Goal: Navigation & Orientation: Find specific page/section

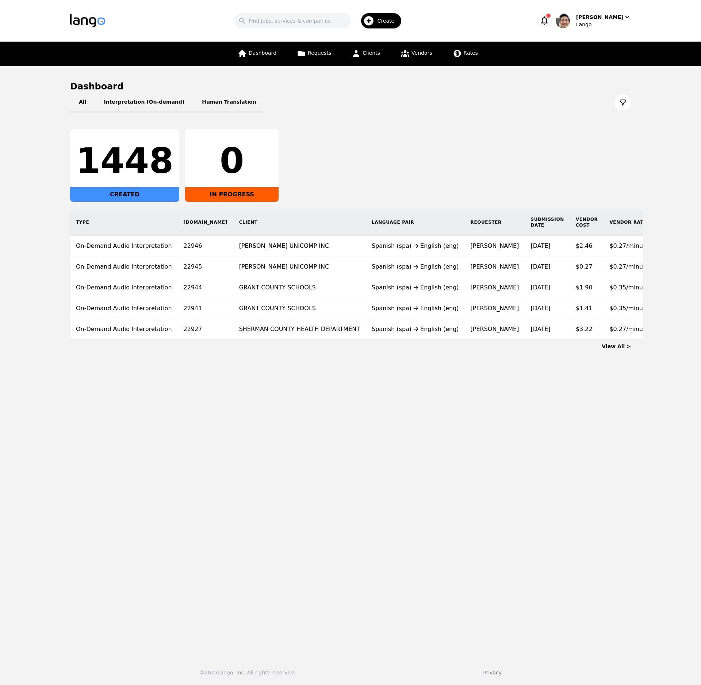
click at [407, 121] on div "All Interpretation (On-demand) Human Translation 1448 CREATED 0 IN PROGRESS Typ…" at bounding box center [350, 215] width 561 height 247
click at [415, 52] on span "Vendors" at bounding box center [421, 53] width 20 height 6
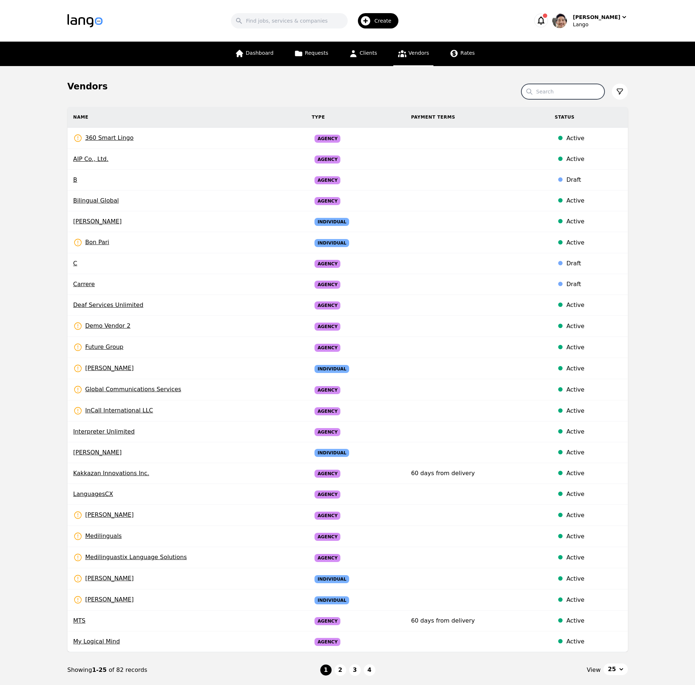
click at [571, 90] on input "Search" at bounding box center [563, 91] width 83 height 15
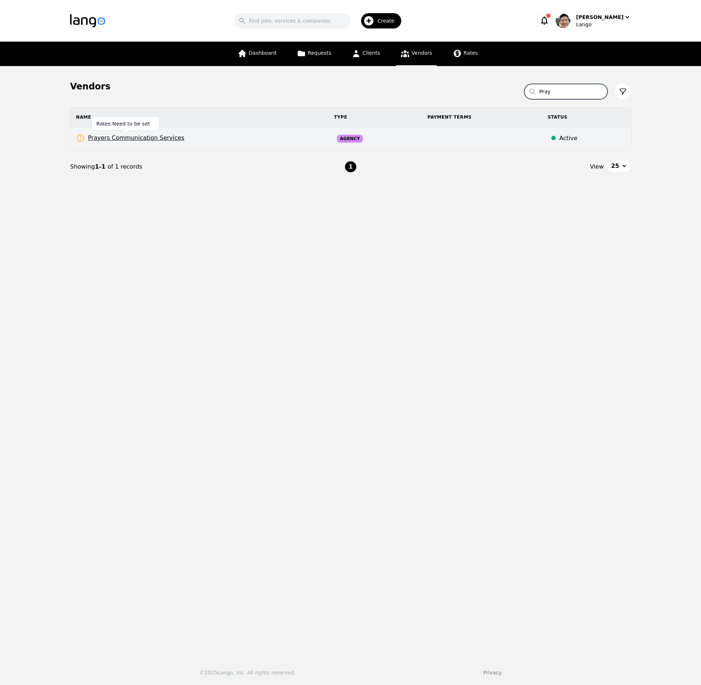
type input "Pray"
click at [138, 136] on span "Prayers Communication Services" at bounding box center [130, 138] width 108 height 9
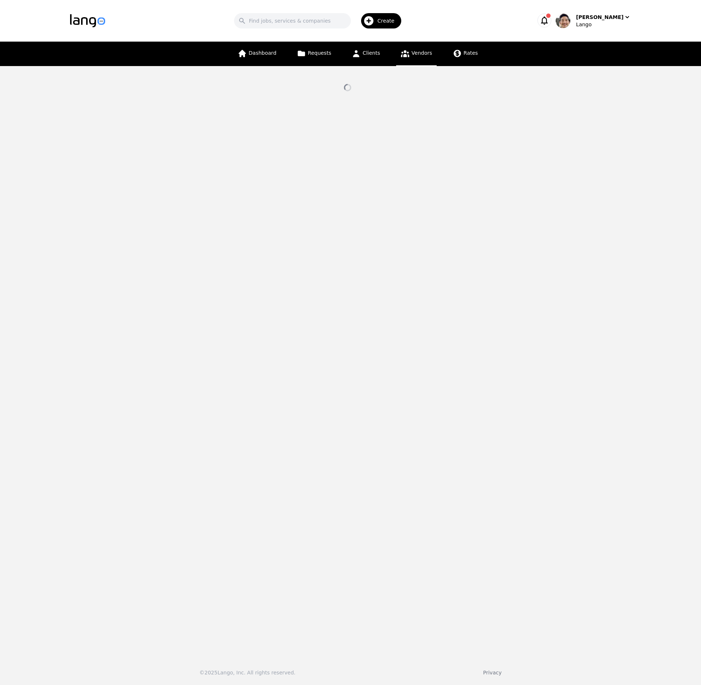
select select "active"
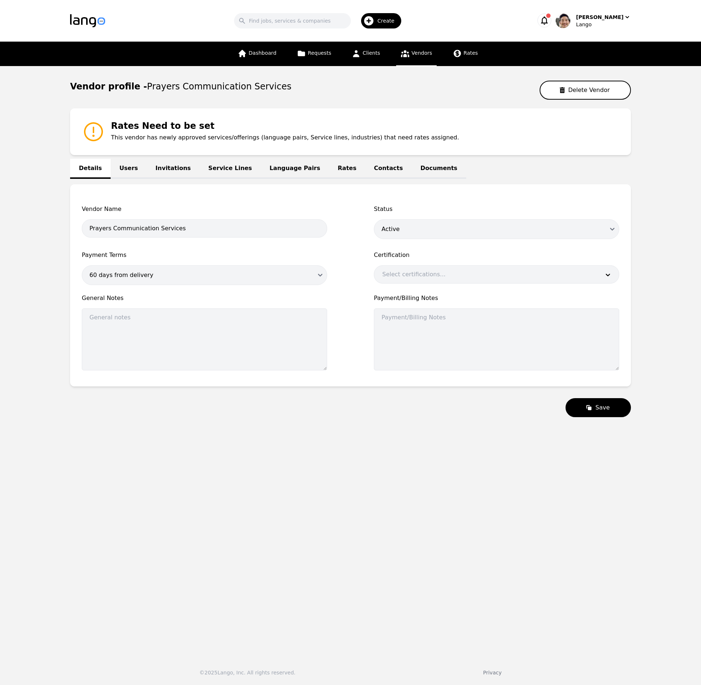
click at [166, 171] on link "Invitations" at bounding box center [173, 169] width 53 height 20
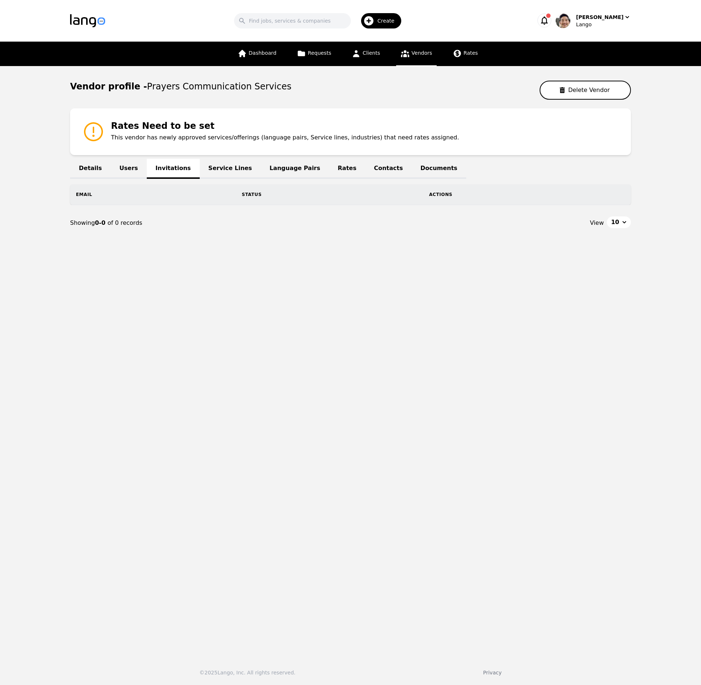
click at [141, 169] on link "Users" at bounding box center [129, 169] width 36 height 20
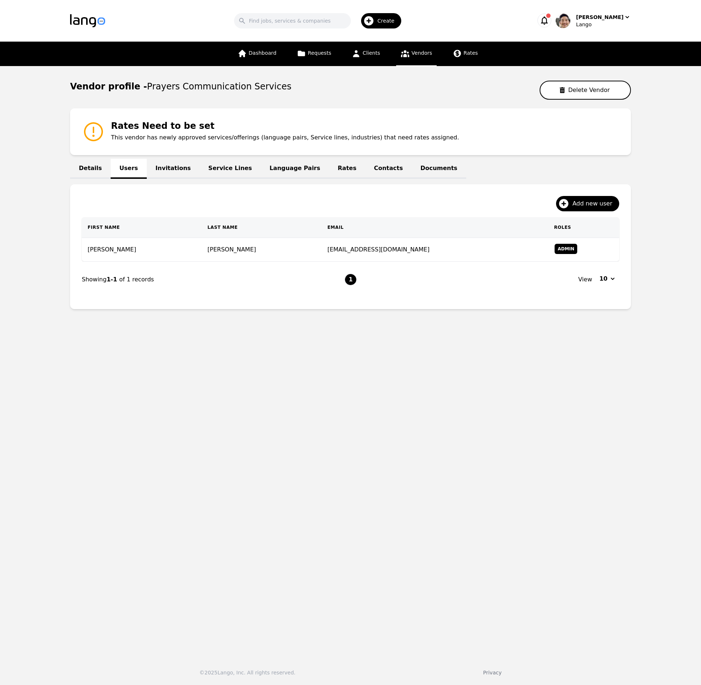
click at [312, 445] on main "Vendor profile - Prayers Communication Services Delete Vendor Rates Need to be …" at bounding box center [350, 358] width 701 height 585
click at [329, 172] on link "Rates" at bounding box center [347, 169] width 36 height 20
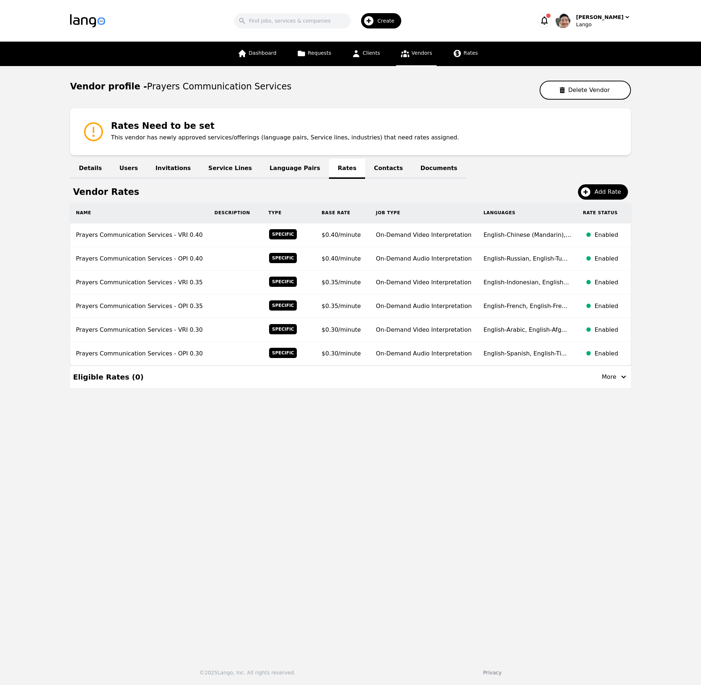
click at [448, 537] on main "Vendor profile - Prayers Communication Services Delete Vendor Rates Need to be …" at bounding box center [350, 358] width 701 height 585
click at [555, 379] on div "Eligible Rates ( 0 ) More" at bounding box center [350, 377] width 555 height 22
click at [612, 378] on div "More" at bounding box center [615, 377] width 26 height 9
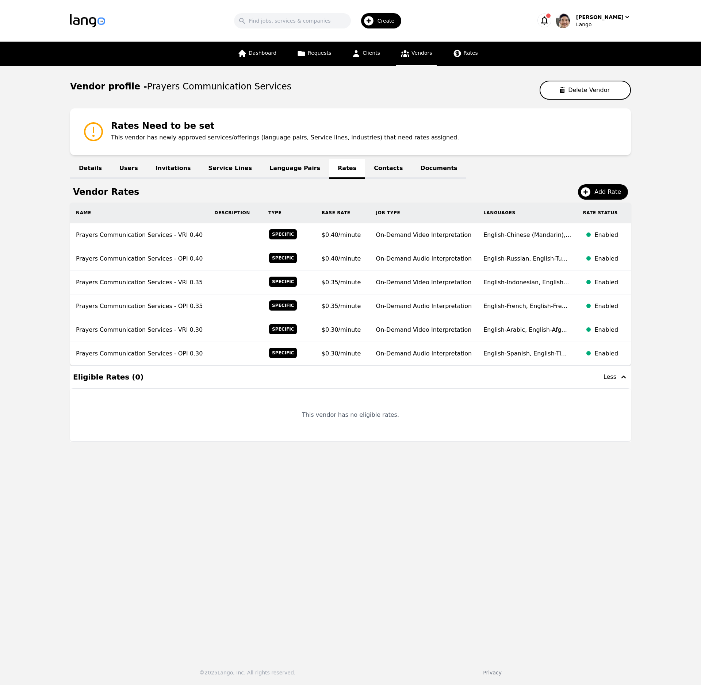
click at [615, 377] on div "Less" at bounding box center [615, 377] width 24 height 9
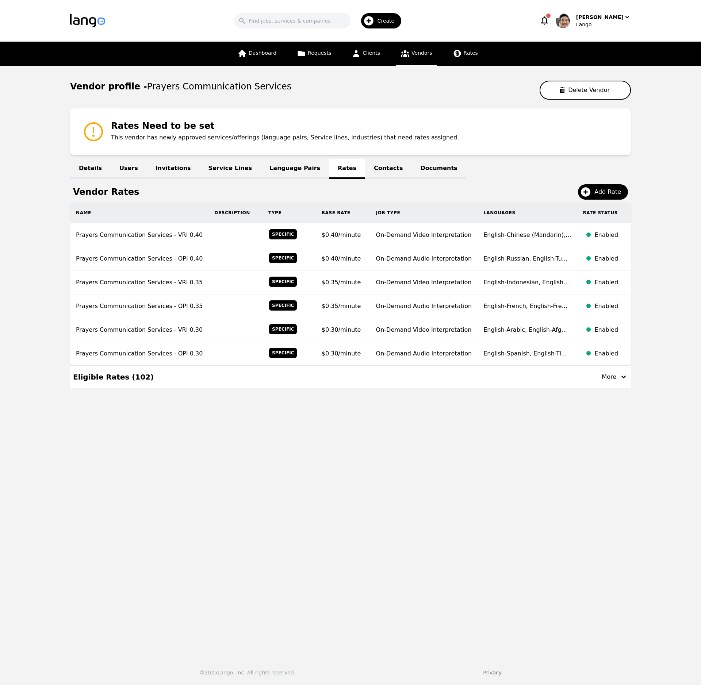
click at [625, 382] on button "More" at bounding box center [615, 377] width 26 height 10
click at [621, 378] on icon "button" at bounding box center [623, 377] width 9 height 9
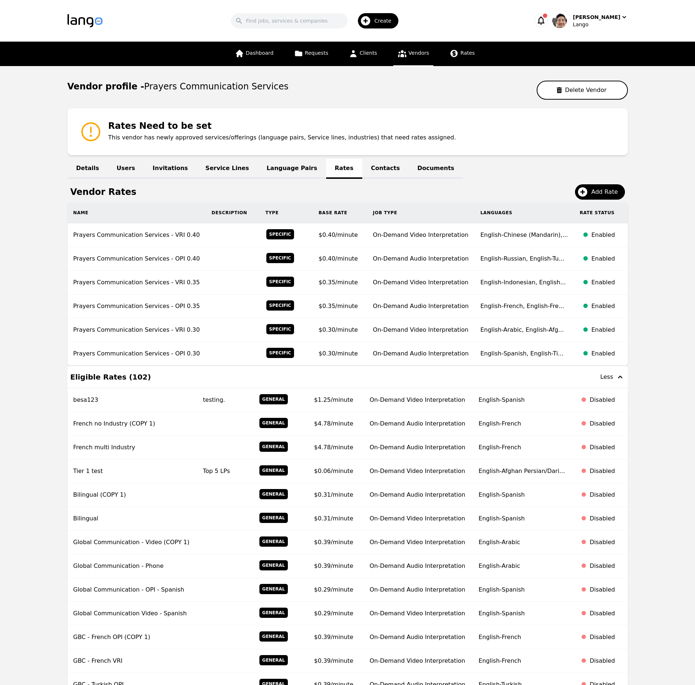
click at [610, 379] on div "Less" at bounding box center [612, 377] width 24 height 9
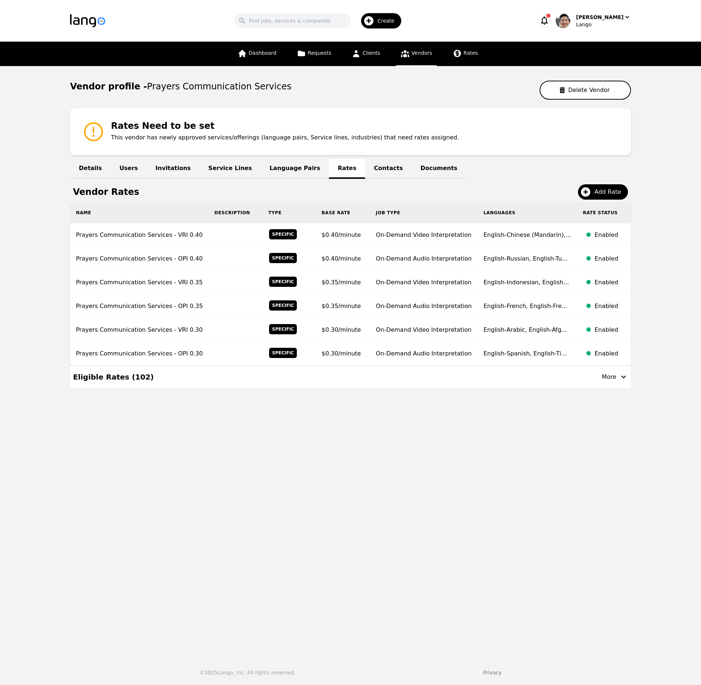
click at [405, 491] on main "Vendor profile - Prayers Communication Services Delete Vendor Rates Need to be …" at bounding box center [350, 358] width 701 height 585
